Goal: Information Seeking & Learning: Find specific fact

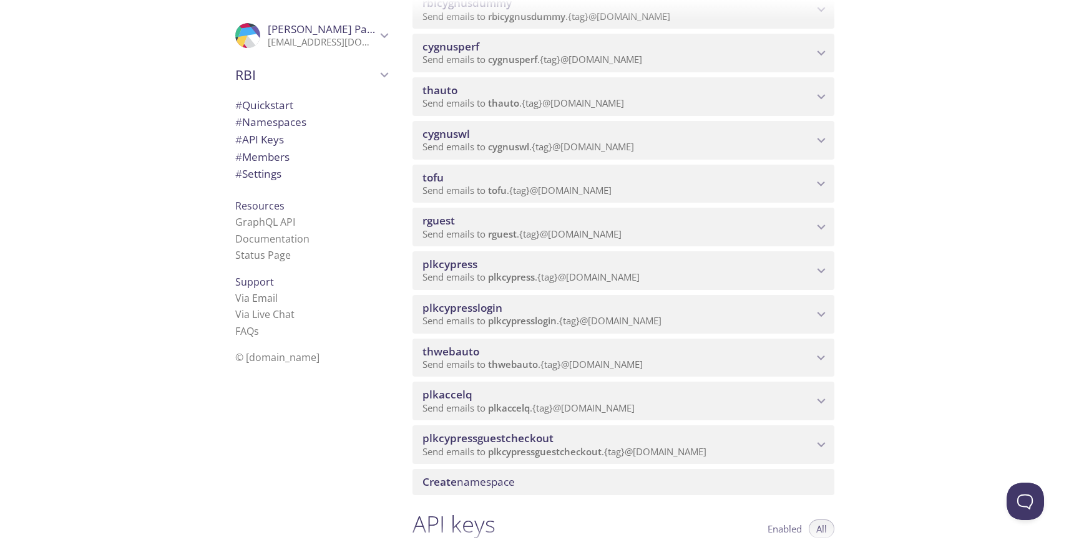
scroll to position [331, 0]
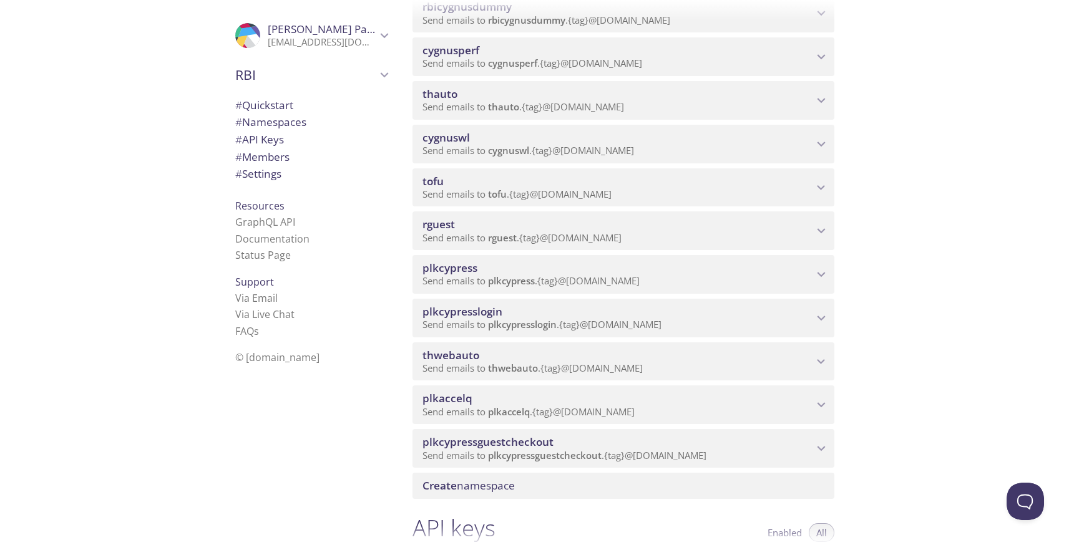
click at [441, 95] on span "thauto" at bounding box center [439, 94] width 35 height 14
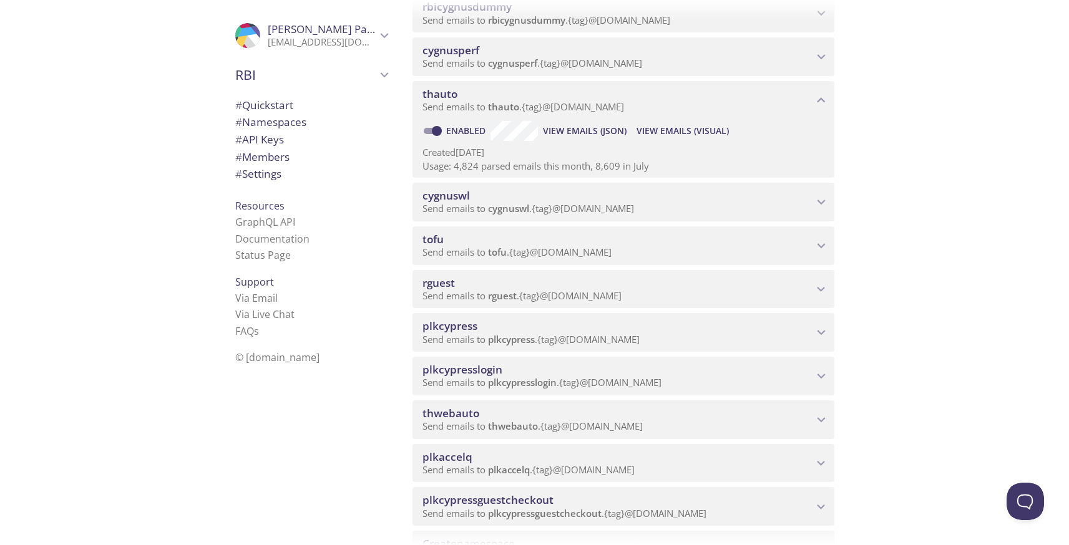
click at [674, 134] on span "View Emails (Visual)" at bounding box center [682, 131] width 92 height 15
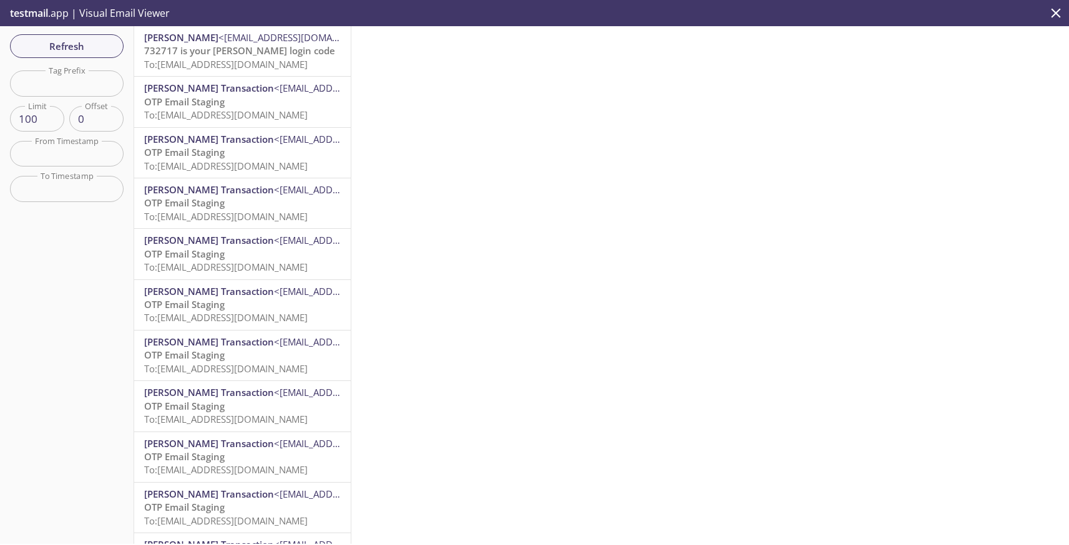
click at [105, 16] on p "testmail .app | Visual Email Viewer" at bounding box center [88, 13] width 177 height 26
click at [225, 46] on span "732717 is your [PERSON_NAME] login code" at bounding box center [239, 50] width 191 height 12
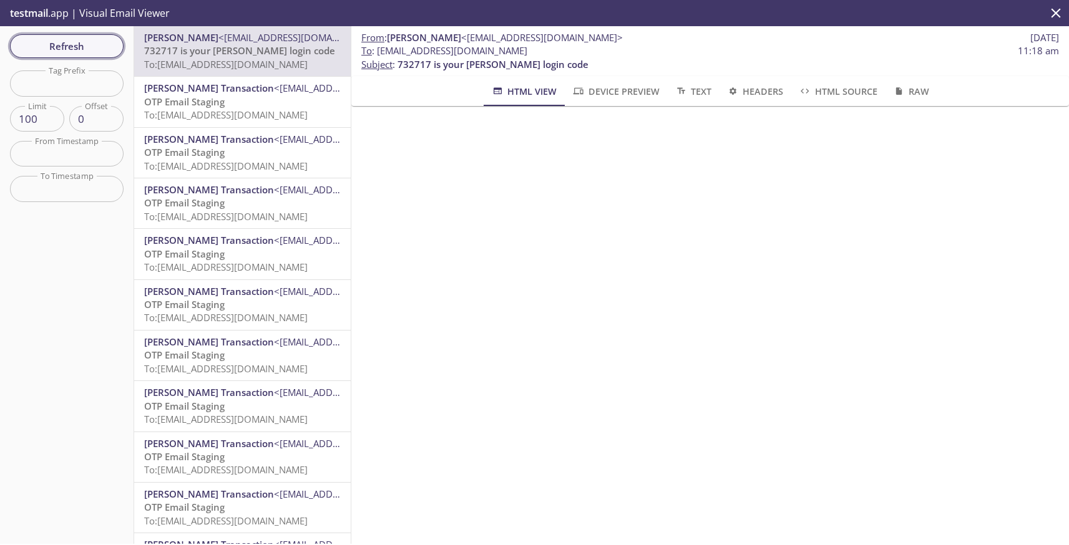
click at [82, 46] on span "Refresh" at bounding box center [67, 46] width 94 height 16
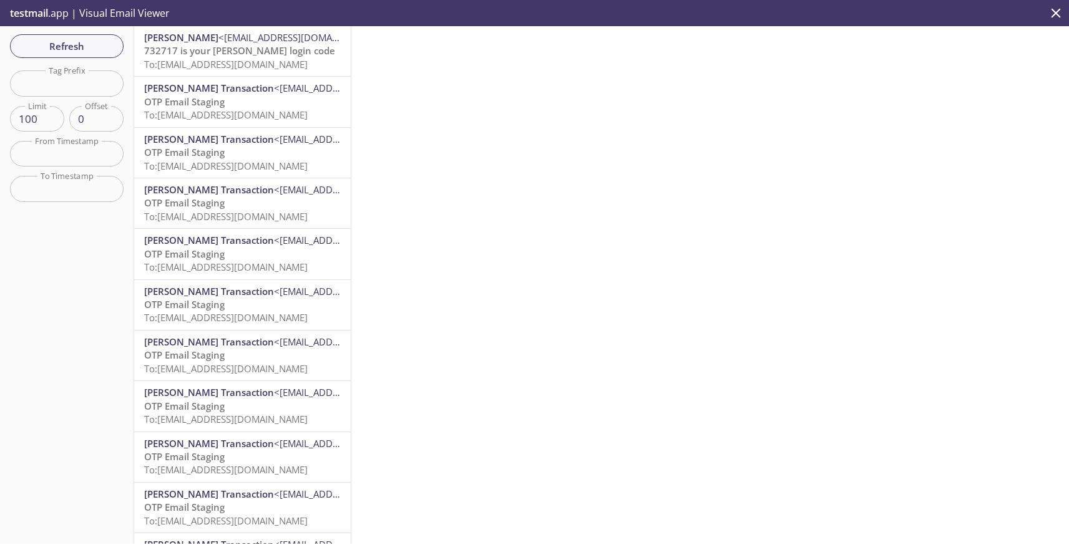
click at [75, 87] on input "text" at bounding box center [67, 84] width 114 height 26
paste input "[EMAIL_ADDRESS][PERSON_NAME][DOMAIN_NAME]"
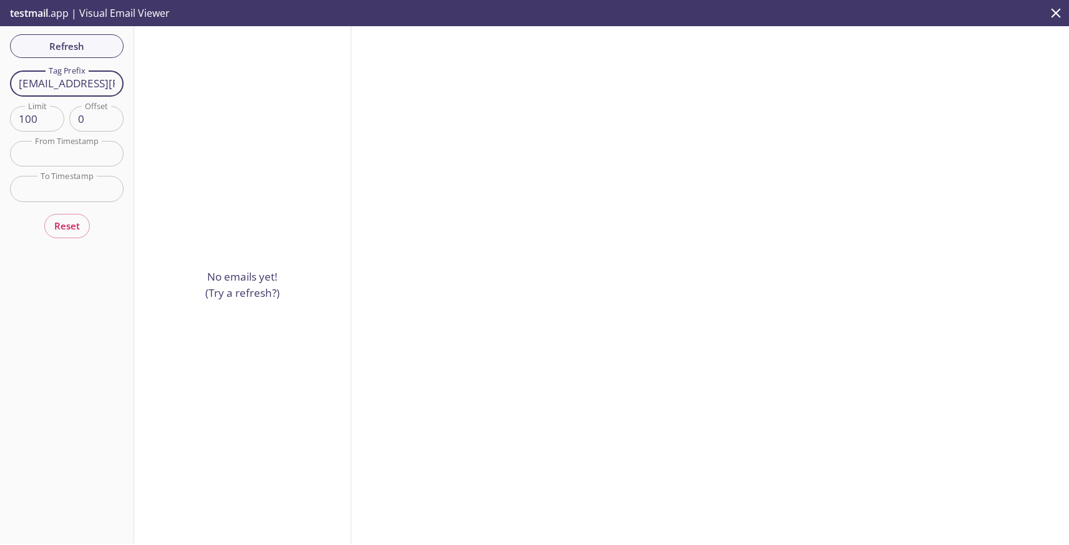
scroll to position [0, 84]
drag, startPoint x: 97, startPoint y: 84, endPoint x: 148, endPoint y: 85, distance: 51.8
click at [148, 85] on div "Refresh Filters Tag Prefix [EMAIL_ADDRESS][PERSON_NAME][DOMAIN_NAME] Tag Prefix…" at bounding box center [534, 285] width 1069 height 518
type input "thwebauto.[PERSON_NAME]"
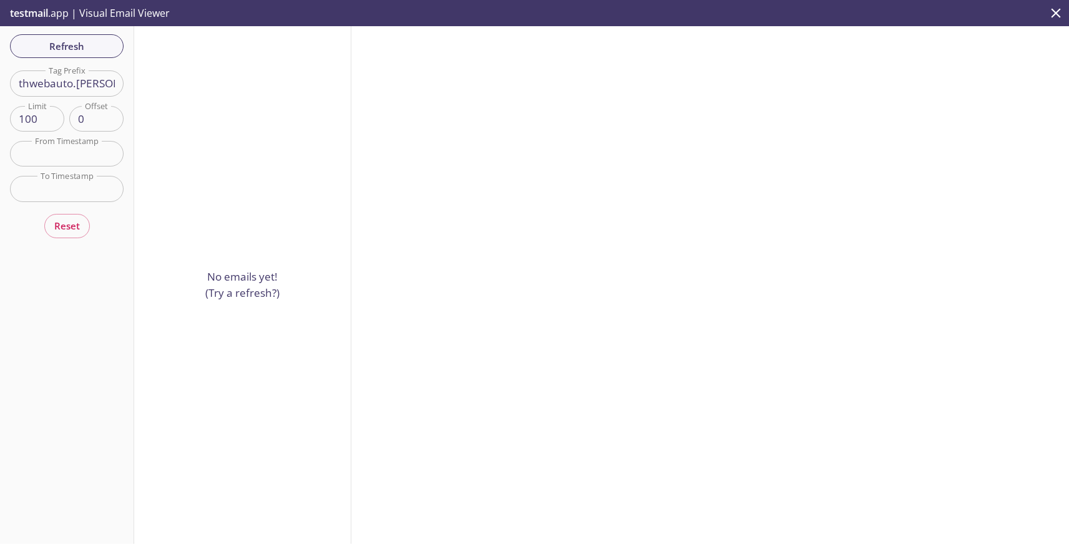
click at [34, 19] on span "testmail" at bounding box center [29, 13] width 38 height 14
click at [32, 13] on span "testmail" at bounding box center [29, 13] width 38 height 14
drag, startPoint x: 111, startPoint y: 85, endPoint x: -14, endPoint y: 77, distance: 125.7
click at [0, 77] on html ".cls-1 { fill: #6d5ca8; } .cls-2 { fill: #3fc191; } .cls-3 { fill: #3b4752; } .…" at bounding box center [534, 272] width 1069 height 545
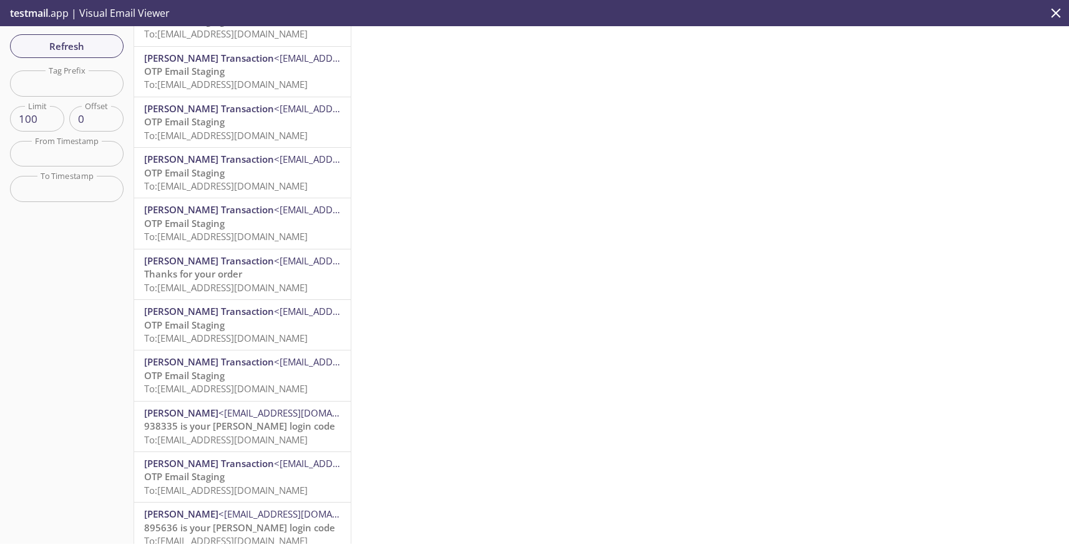
scroll to position [572, 0]
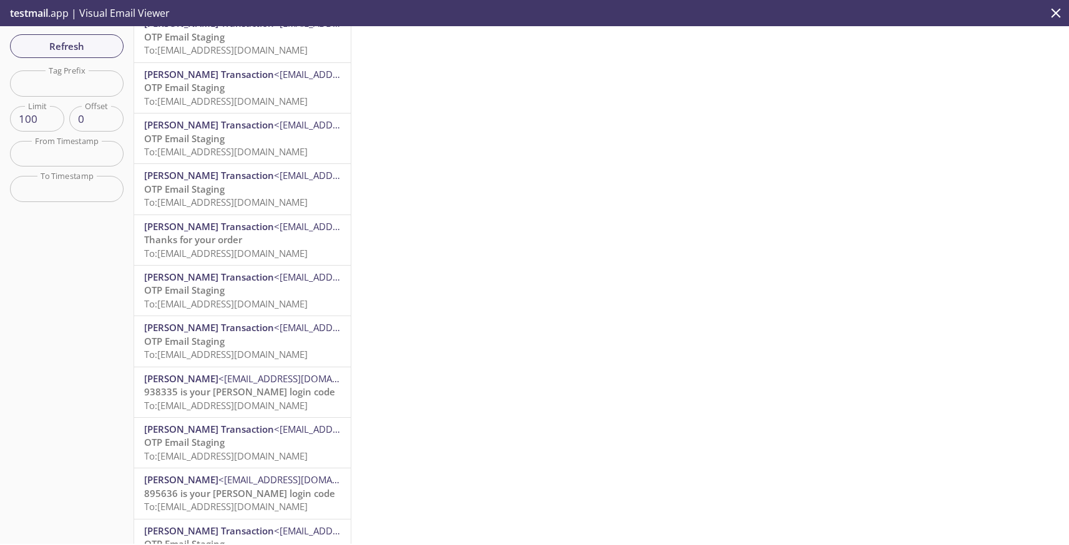
click at [940, 110] on div at bounding box center [709, 285] width 717 height 518
